Goal: Check status: Check status

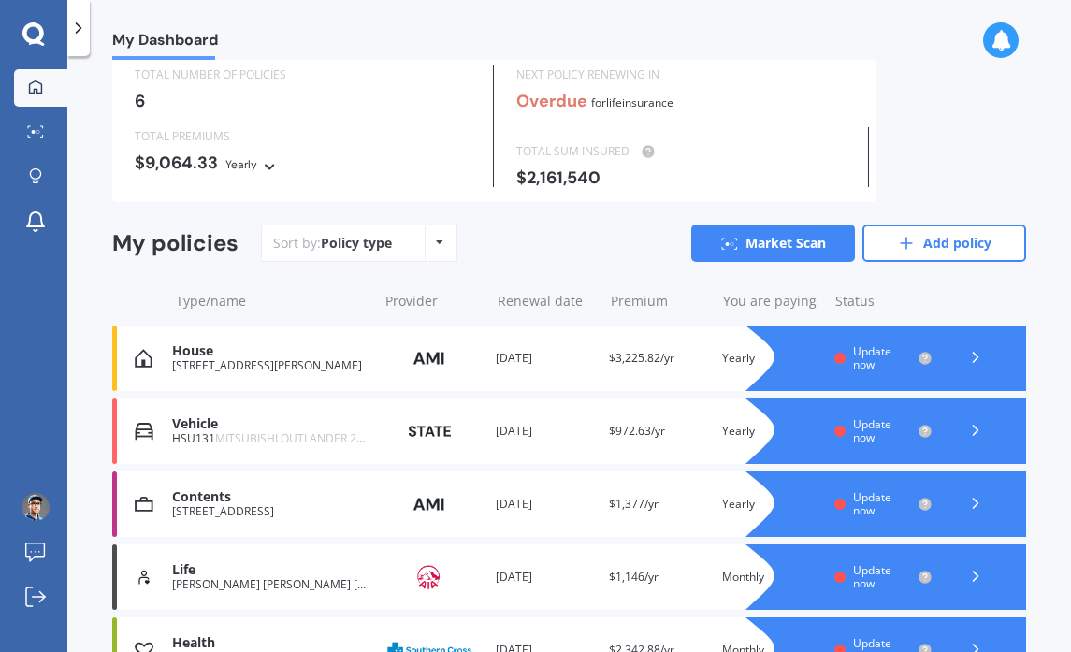
scroll to position [74, 0]
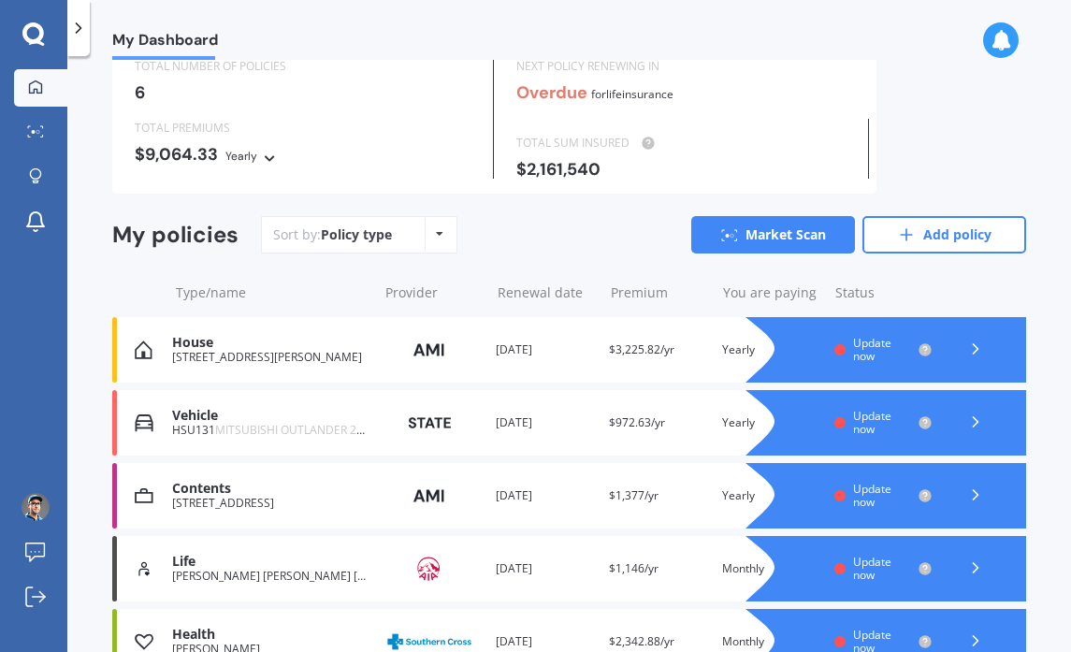
click at [343, 427] on span "MITSUBISHI OUTLANDER 2014" at bounding box center [295, 430] width 161 height 16
